Goal: Information Seeking & Learning: Learn about a topic

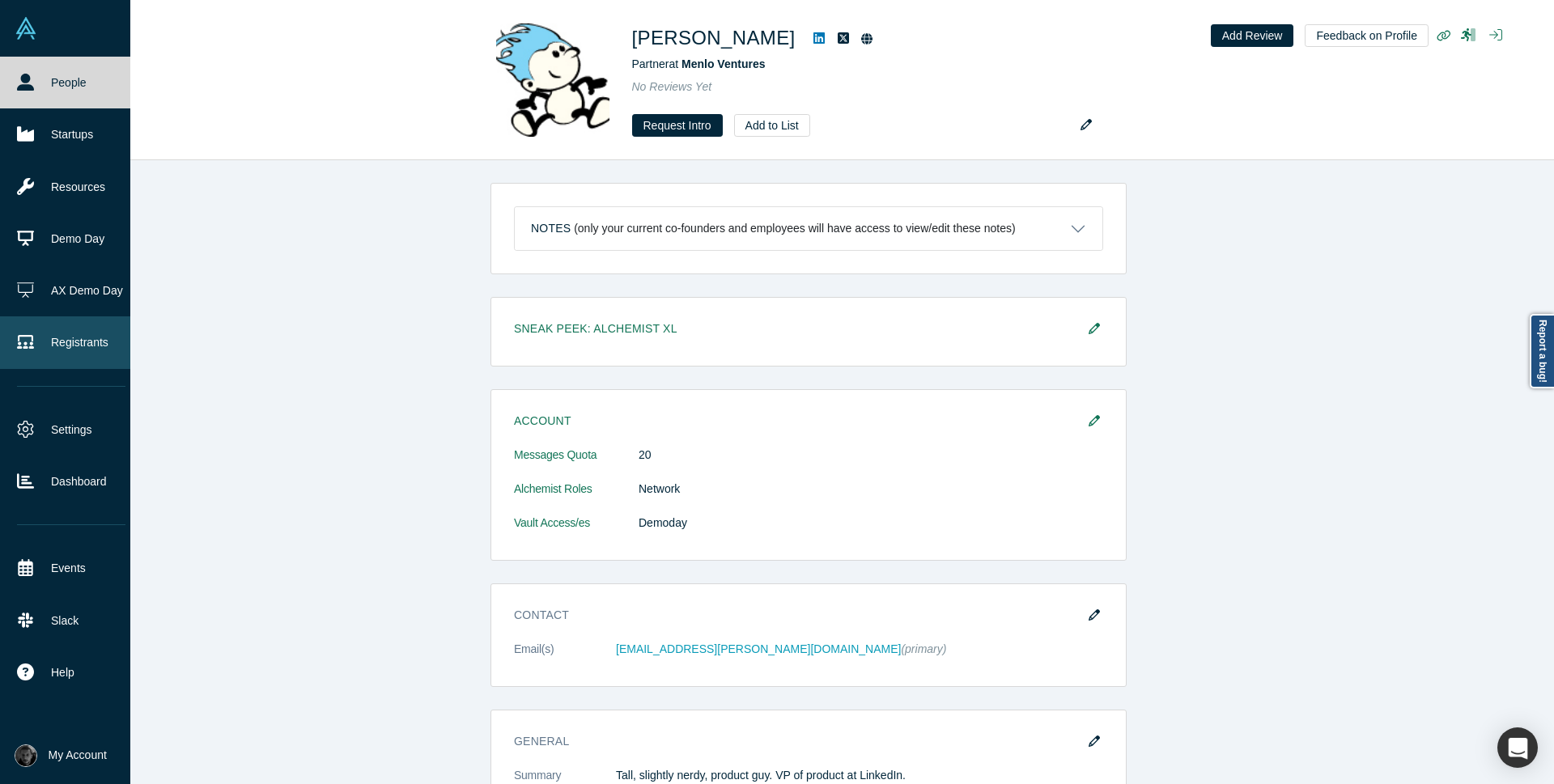
click at [58, 357] on link "Registrants" at bounding box center [71, 342] width 143 height 52
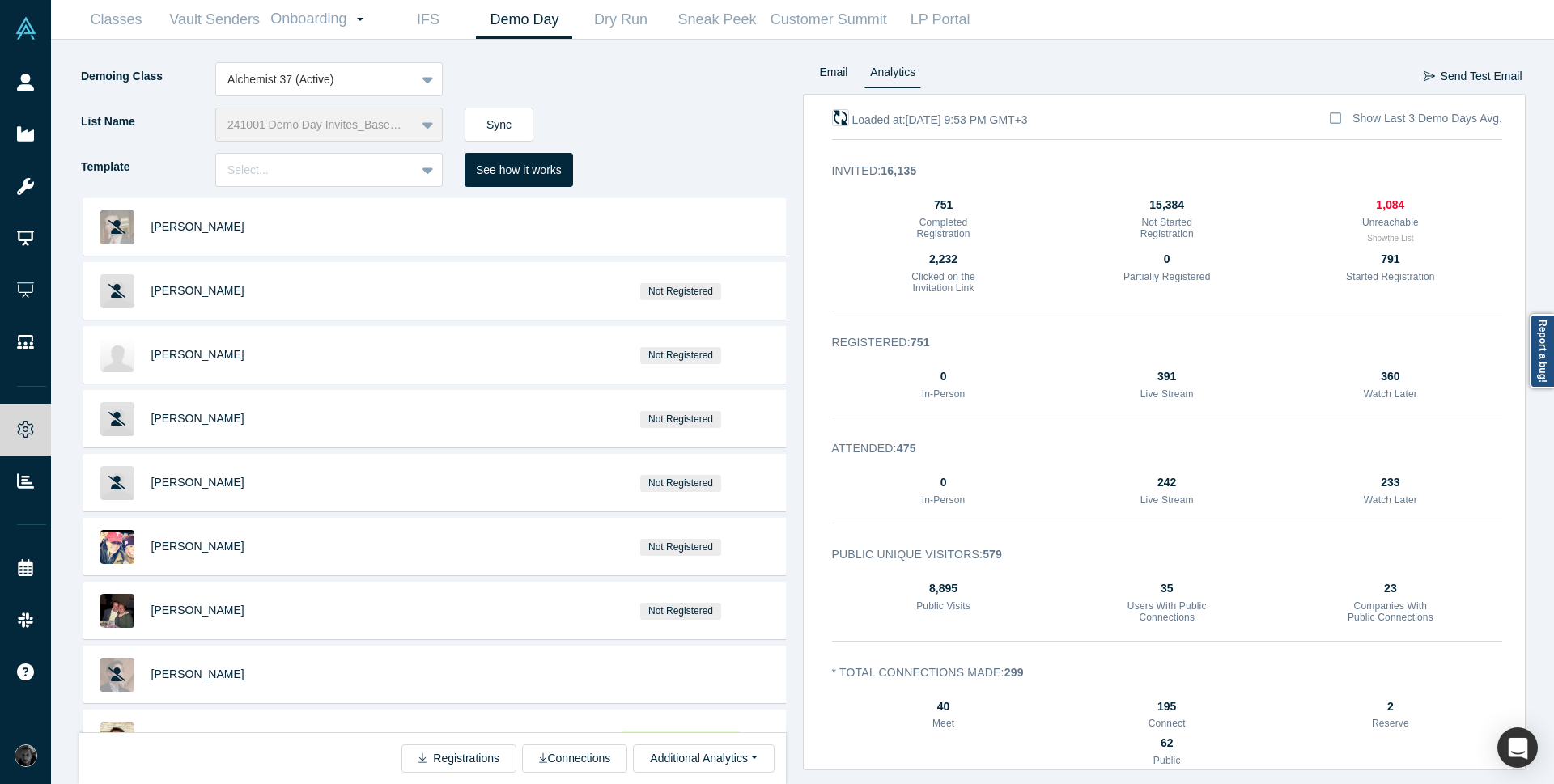
click at [840, 115] on icon "button" at bounding box center [840, 117] width 15 height 15
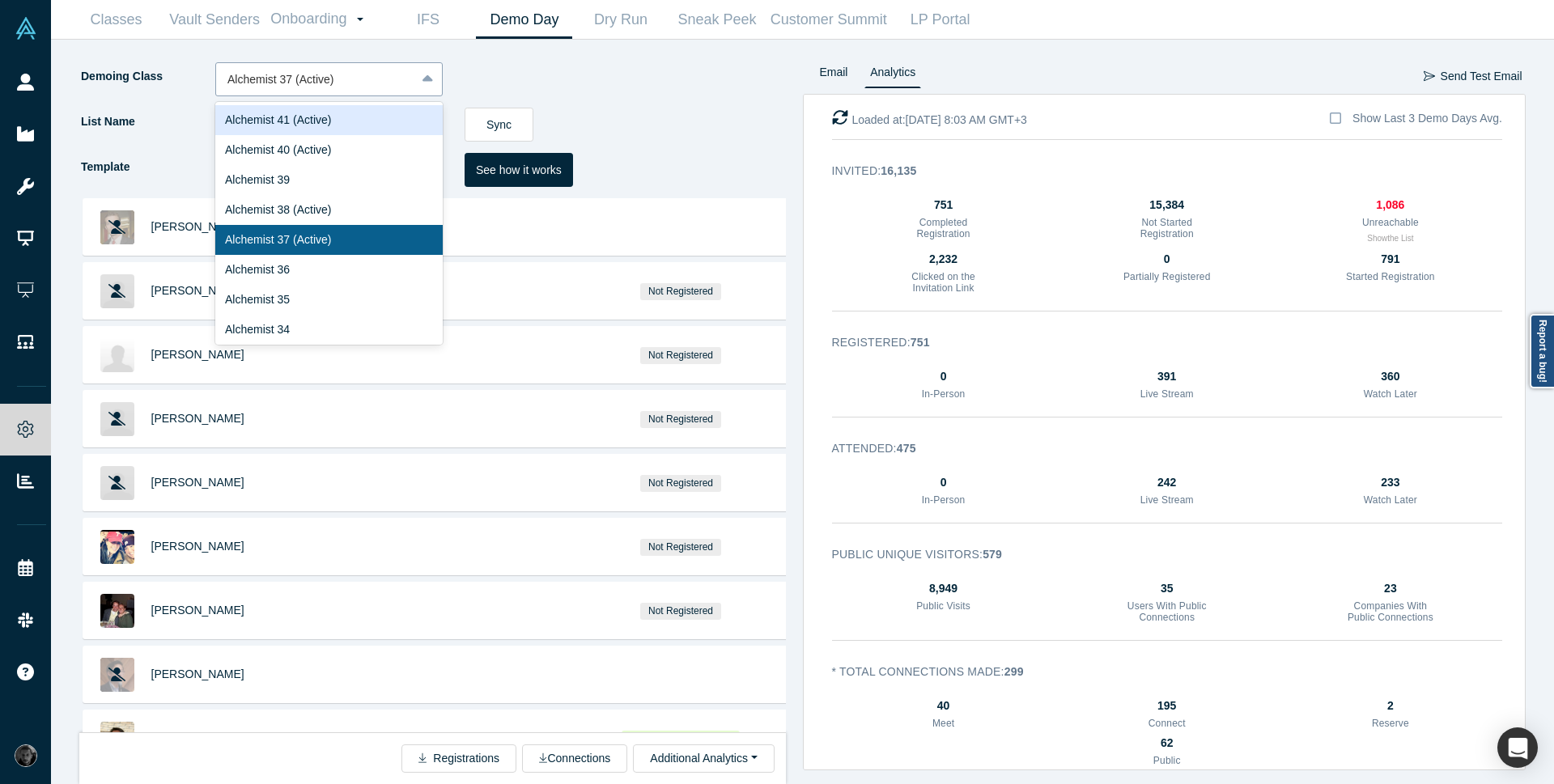
click at [435, 89] on div at bounding box center [428, 78] width 26 height 29
click at [340, 146] on div "Alchemist 40 (Active)" at bounding box center [329, 150] width 227 height 30
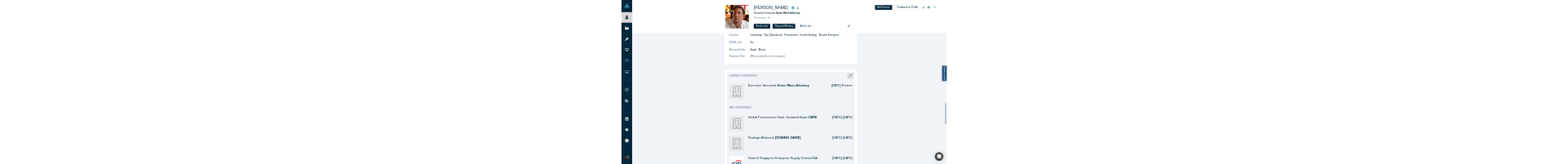
scroll to position [1762, 0]
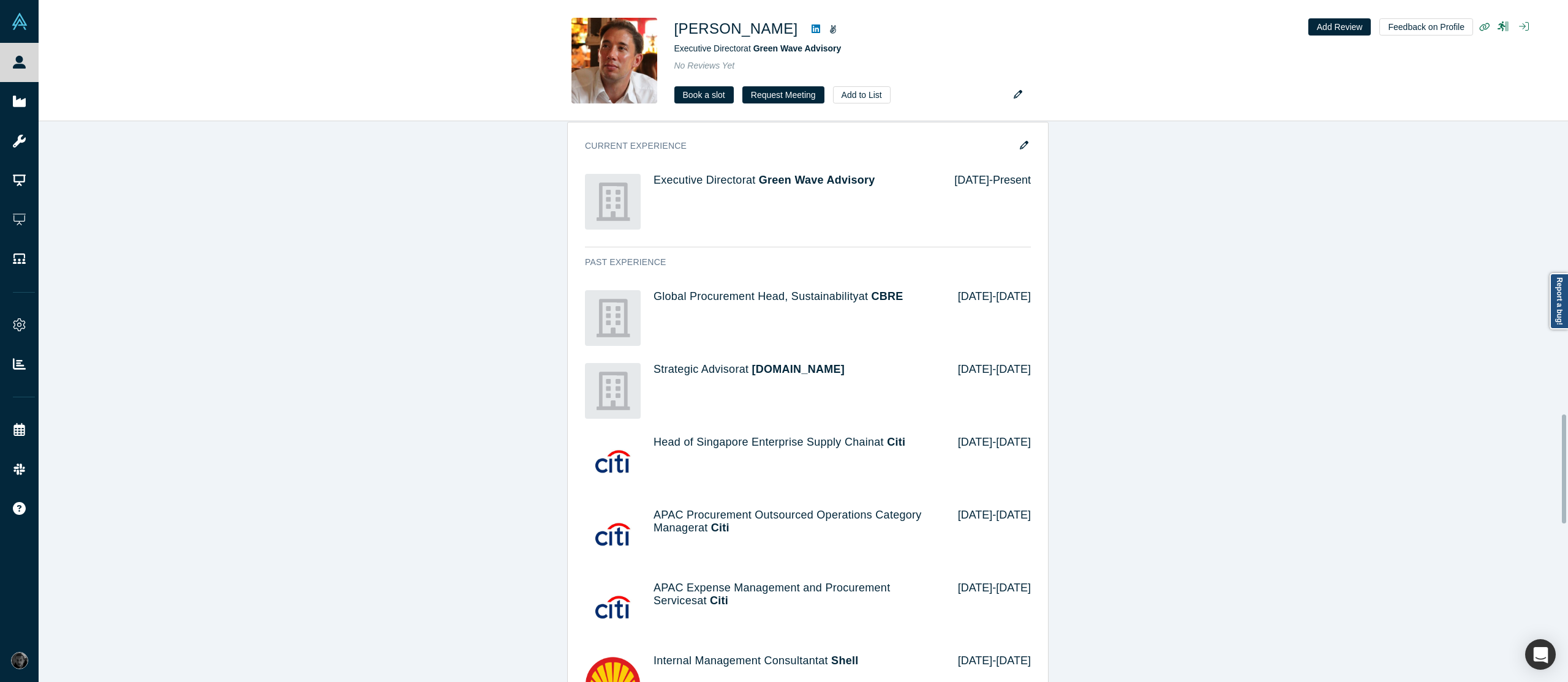
scroll to position [1505, 0]
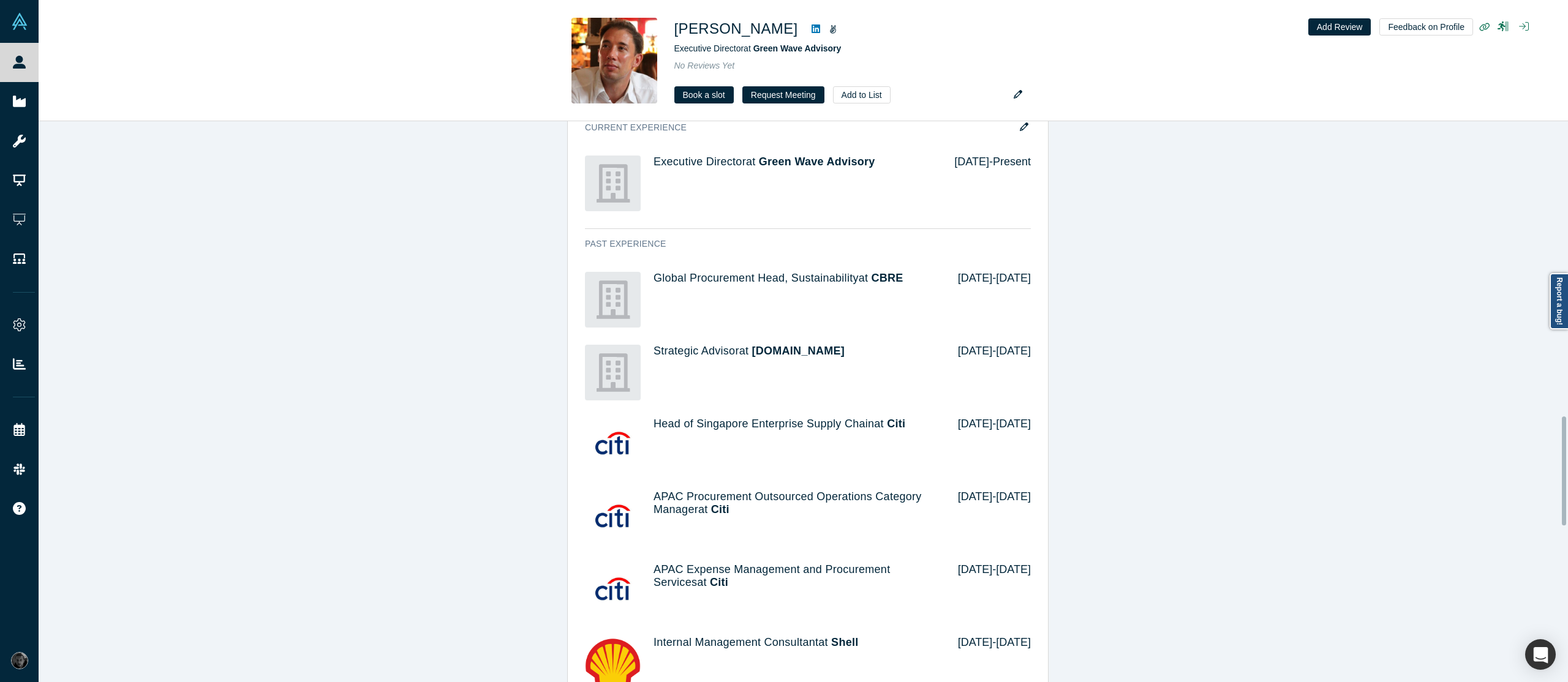
drag, startPoint x: 1563, startPoint y: 512, endPoint x: 1562, endPoint y: 505, distance: 7.1
click at [1176, 122] on div at bounding box center [1564, 471] width 4 height 109
